Goal: Transaction & Acquisition: Obtain resource

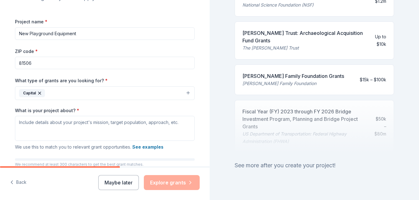
scroll to position [79, 0]
click at [97, 36] on input "New Playground Equipment" at bounding box center [105, 34] width 180 height 12
type input "N"
type input "v"
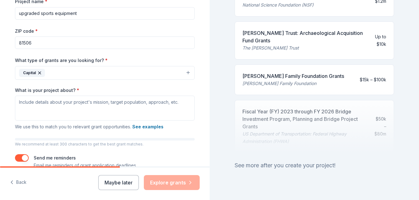
scroll to position [100, 0]
type input "upgraded sports equipment"
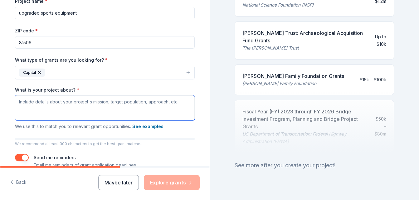
click at [63, 106] on textarea "What is your project about? *" at bounding box center [105, 107] width 180 height 25
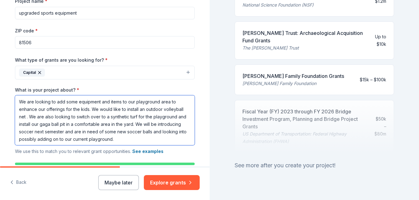
scroll to position [1, 0]
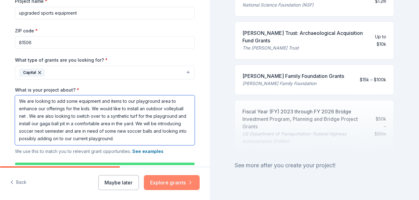
type textarea "We are looking to add some equipment and items to our playground area to enhanc…"
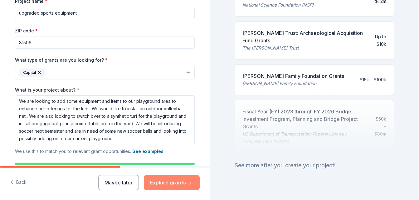
click at [158, 181] on button "Explore grants" at bounding box center [172, 182] width 56 height 15
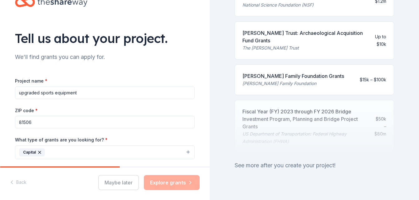
scroll to position [20, 0]
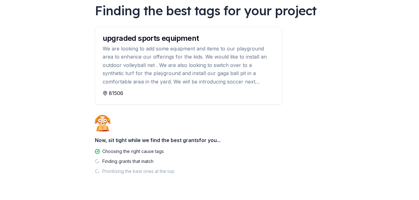
scroll to position [66, 0]
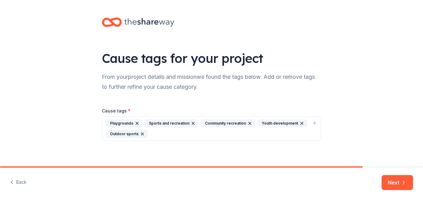
scroll to position [4, 0]
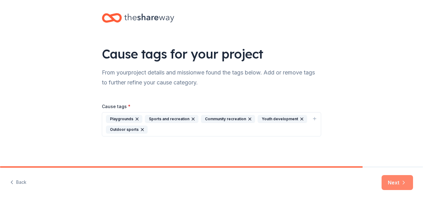
click at [390, 183] on button "Next" at bounding box center [397, 182] width 31 height 15
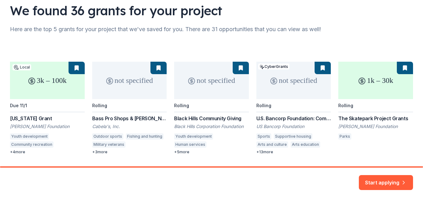
scroll to position [55, 0]
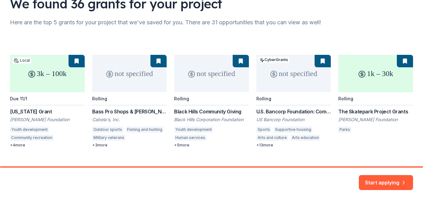
click at [60, 80] on div "3k – 100k Local Due 11/1 Colorado Grant Adolph Coors Foundation Youth developme…" at bounding box center [211, 101] width 403 height 93
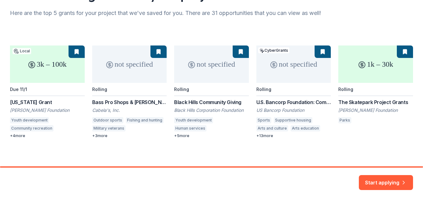
scroll to position [66, 0]
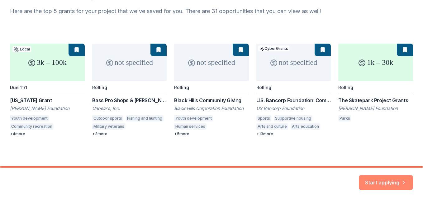
click at [378, 178] on button "Start applying" at bounding box center [386, 179] width 54 height 15
click at [51, 49] on div "3k – 100k Local Due 11/1 Colorado Grant Adolph Coors Foundation Youth developme…" at bounding box center [211, 90] width 403 height 93
click at [72, 52] on div "3k – 100k Local Due 11/1 Colorado Grant Adolph Coors Foundation Youth developme…" at bounding box center [211, 90] width 403 height 93
click at [76, 50] on div "3k – 100k Local Due 11/1 Colorado Grant Adolph Coors Foundation Youth developme…" at bounding box center [211, 90] width 403 height 93
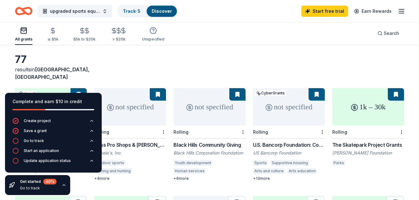
scroll to position [25, 0]
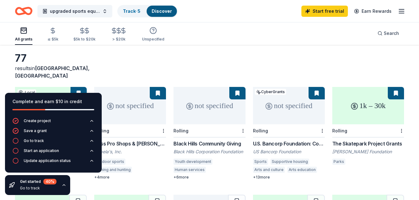
click at [106, 66] on div "77 results in Grand Junction, CO" at bounding box center [209, 65] width 389 height 27
click at [80, 103] on div "Complete and earn $10 in credit" at bounding box center [53, 101] width 82 height 7
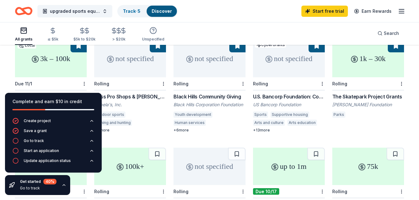
scroll to position [72, 0]
click at [121, 65] on div "not specified" at bounding box center [130, 58] width 72 height 37
click at [46, 62] on div "3k – 100k" at bounding box center [51, 58] width 72 height 37
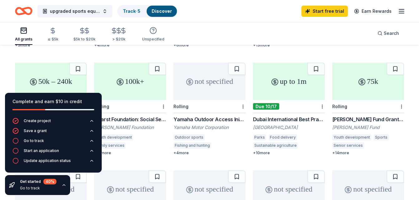
scroll to position [156, 0]
click at [366, 78] on div "75k" at bounding box center [368, 81] width 72 height 37
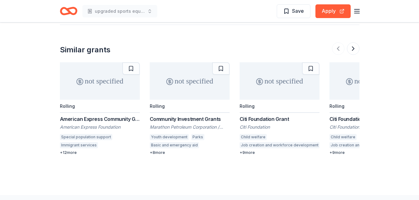
scroll to position [1002, 0]
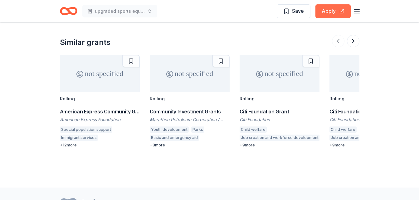
click at [330, 11] on button "Apply" at bounding box center [332, 11] width 35 height 14
